Goal: Navigation & Orientation: Find specific page/section

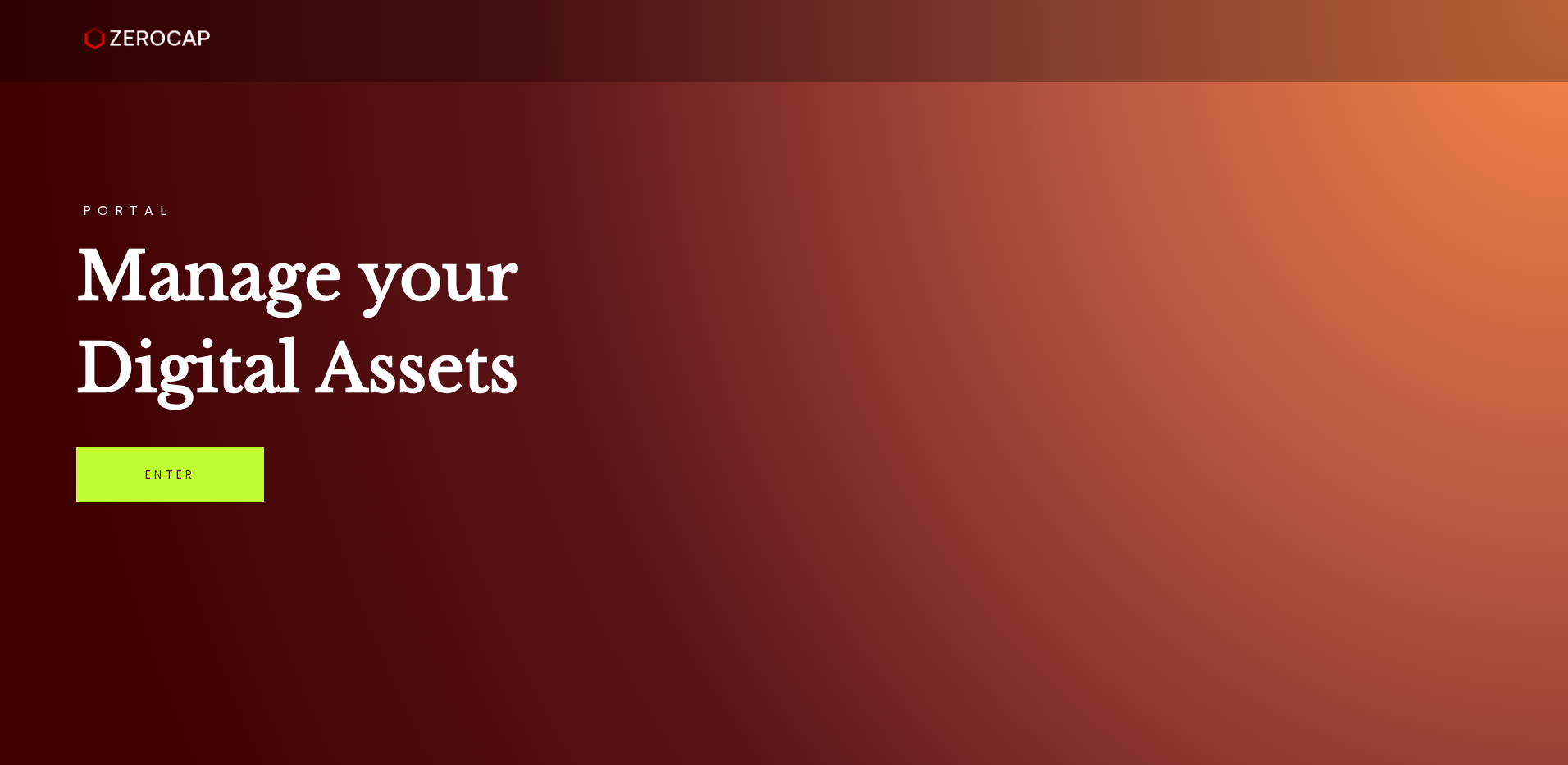
click at [160, 482] on link "Enter" at bounding box center [170, 473] width 188 height 54
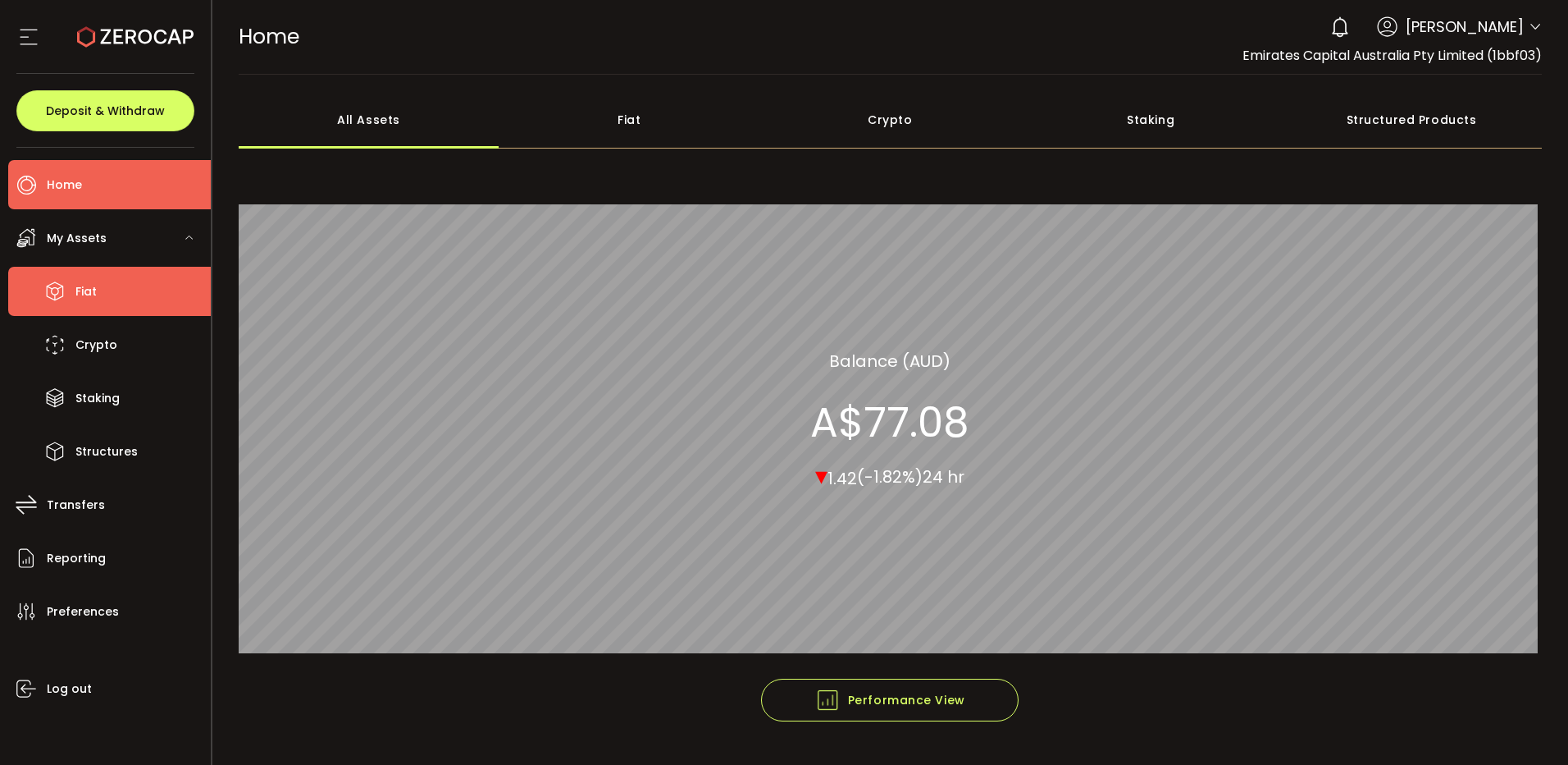
click at [89, 280] on span "Fiat" at bounding box center [86, 292] width 21 height 24
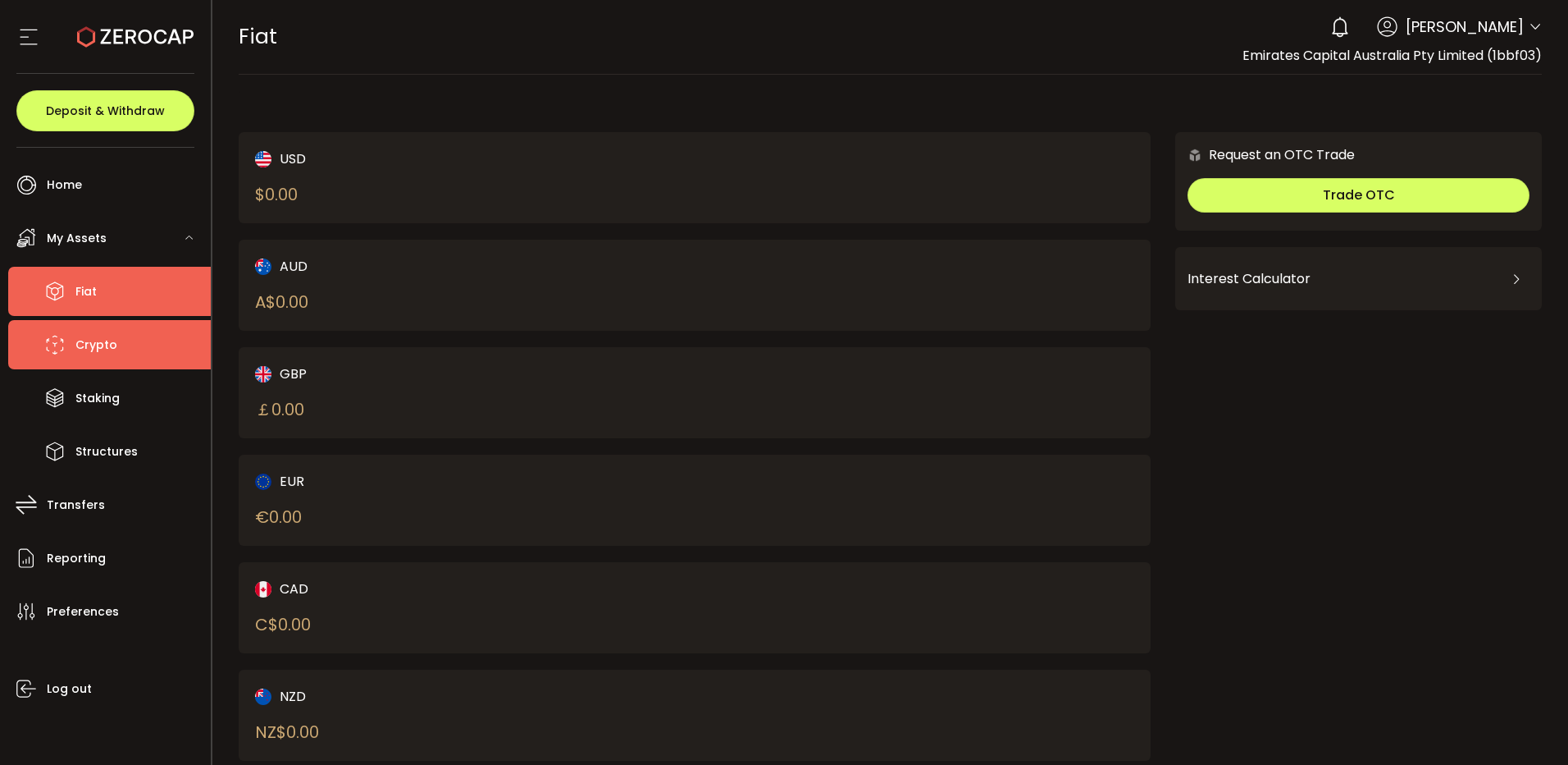
click at [124, 345] on li "Crypto" at bounding box center [109, 345] width 202 height 49
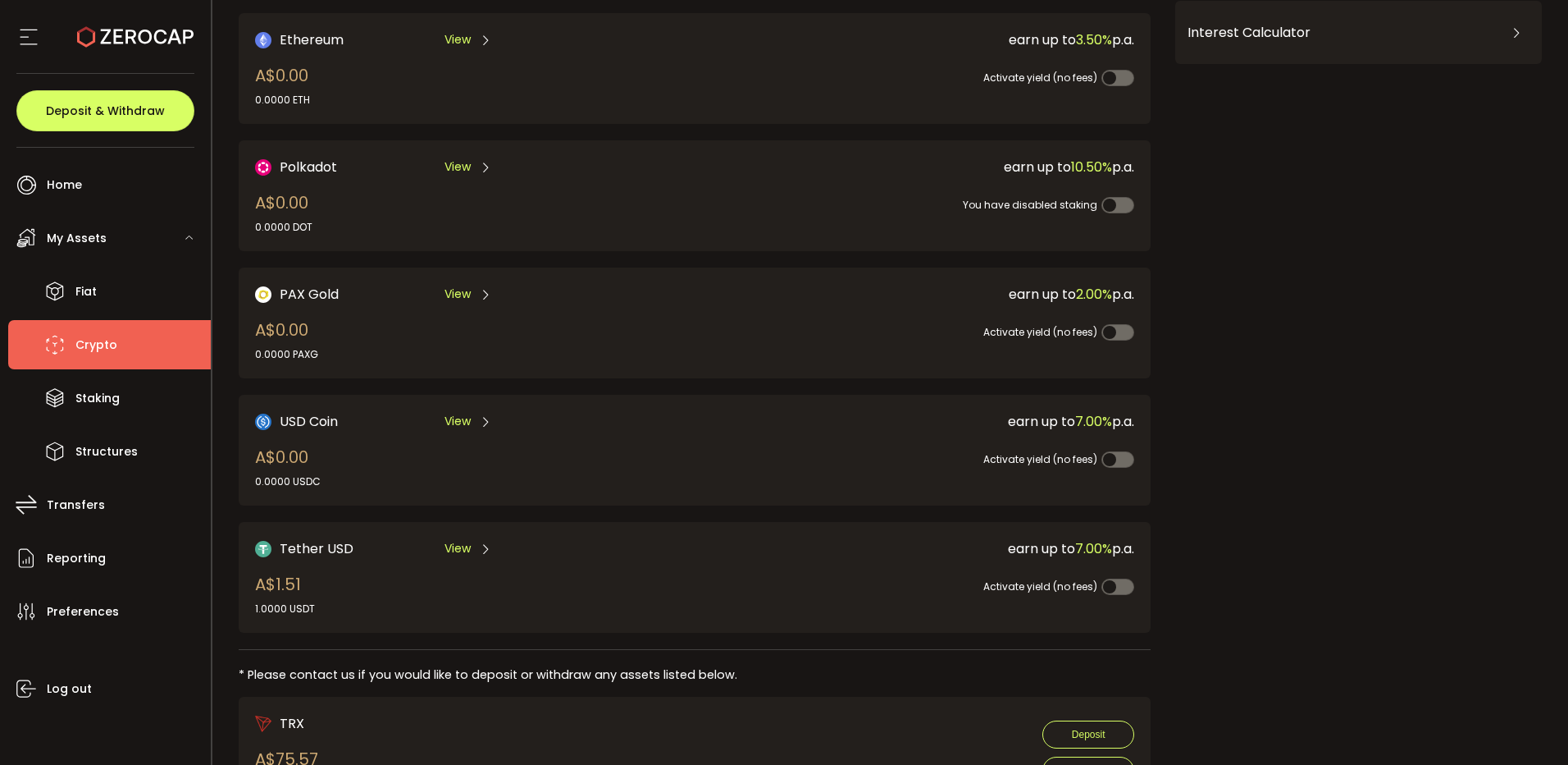
scroll to position [328, 0]
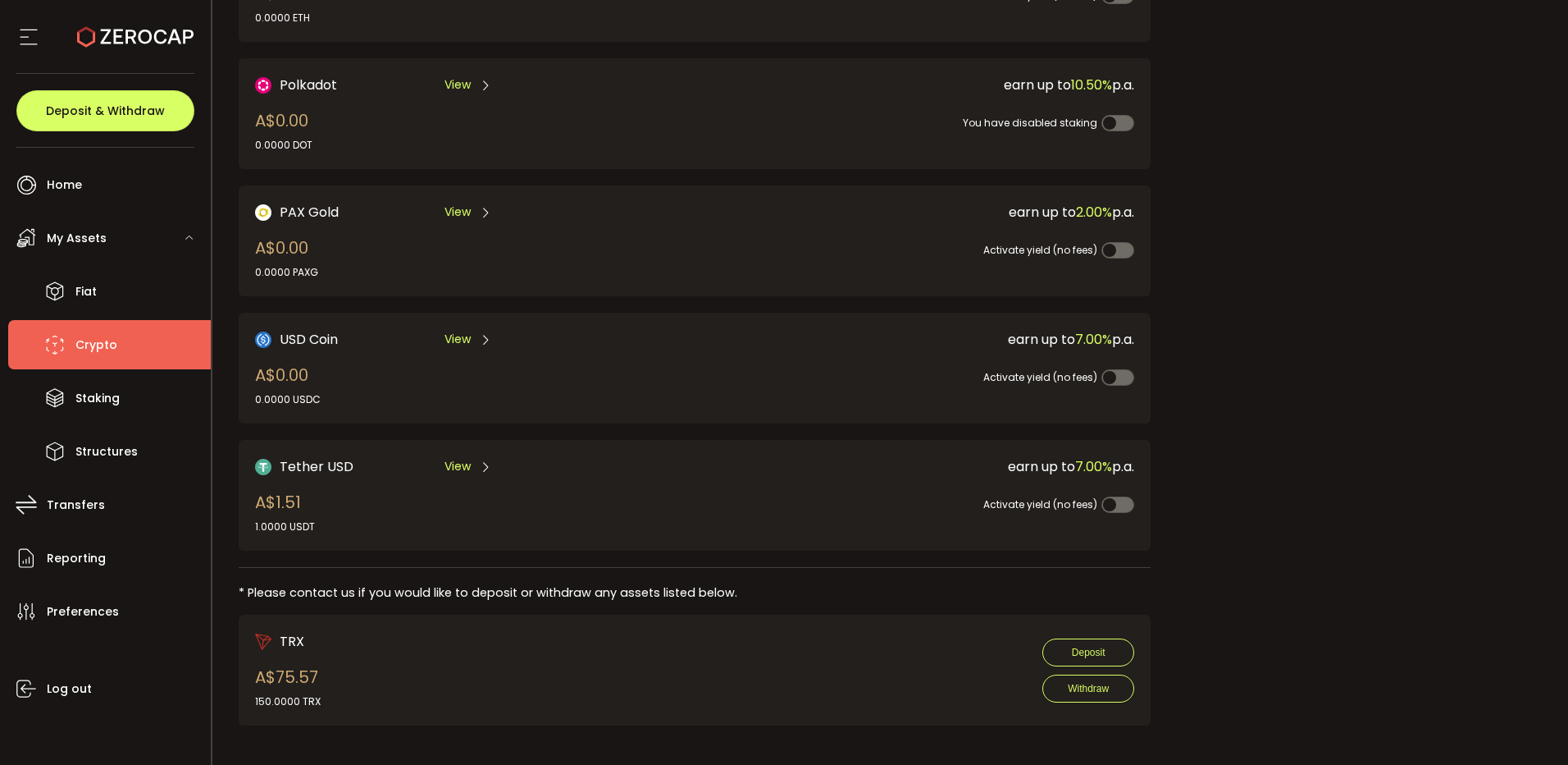
click at [464, 466] on span "View" at bounding box center [457, 466] width 26 height 18
